Goal: Find specific page/section: Find specific page/section

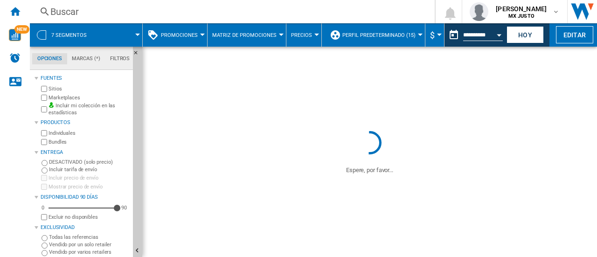
click at [72, 13] on div "Buscar" at bounding box center [230, 11] width 360 height 13
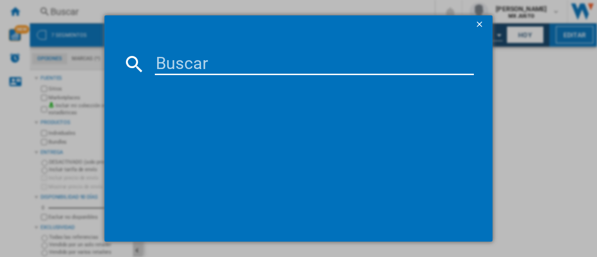
click at [175, 59] on input at bounding box center [314, 64] width 319 height 22
paste input "14291"
type input "14291"
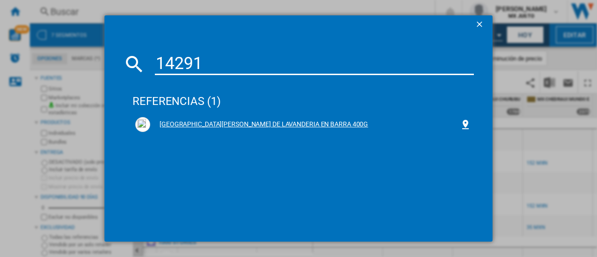
click at [262, 127] on div "[GEOGRAPHIC_DATA][PERSON_NAME] DE LAVANDERIA EN BARRA 400G" at bounding box center [305, 124] width 310 height 9
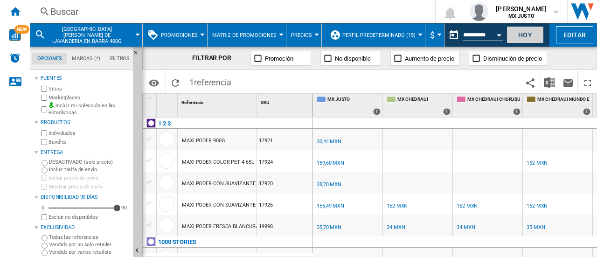
click at [525, 31] on button "Hoy" at bounding box center [525, 34] width 37 height 17
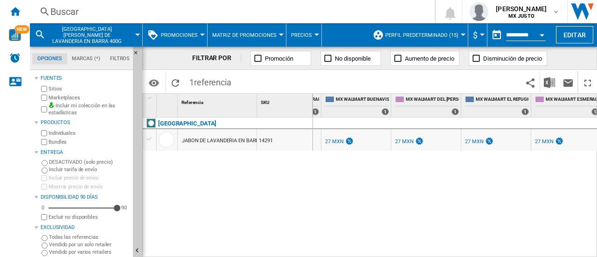
scroll to position [0, 551]
